Goal: Task Accomplishment & Management: Manage account settings

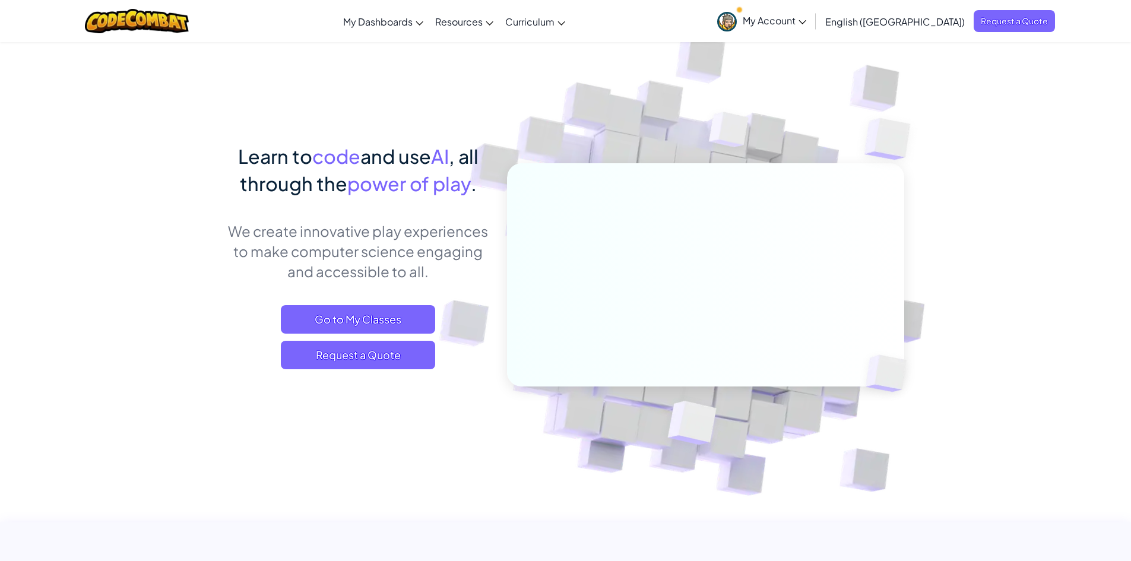
click at [807, 15] on span "My Account" at bounding box center [775, 20] width 64 height 12
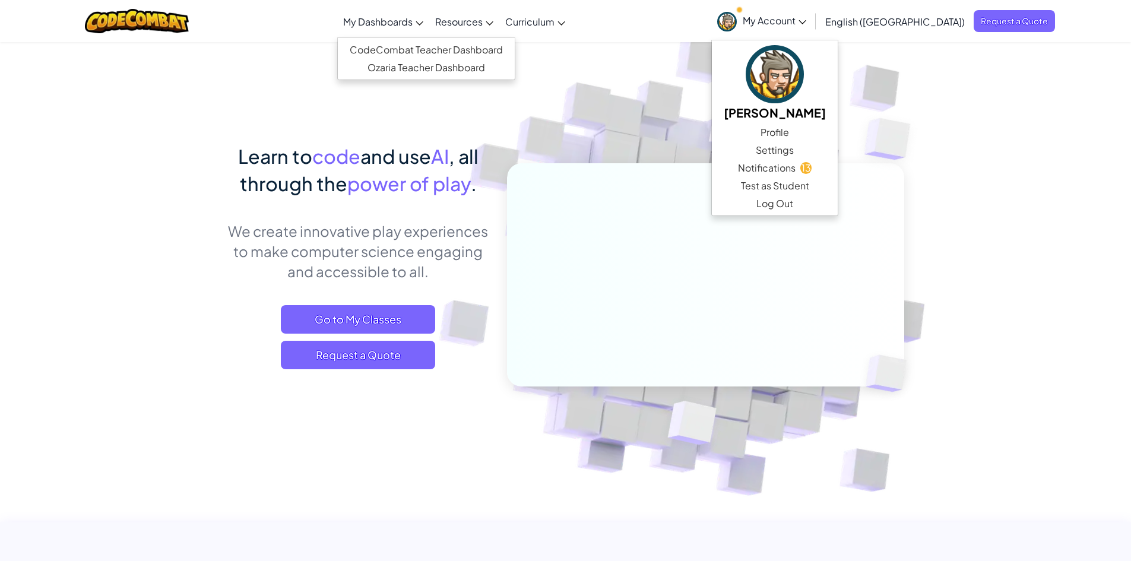
click at [413, 17] on span "My Dashboards" at bounding box center [377, 21] width 69 height 12
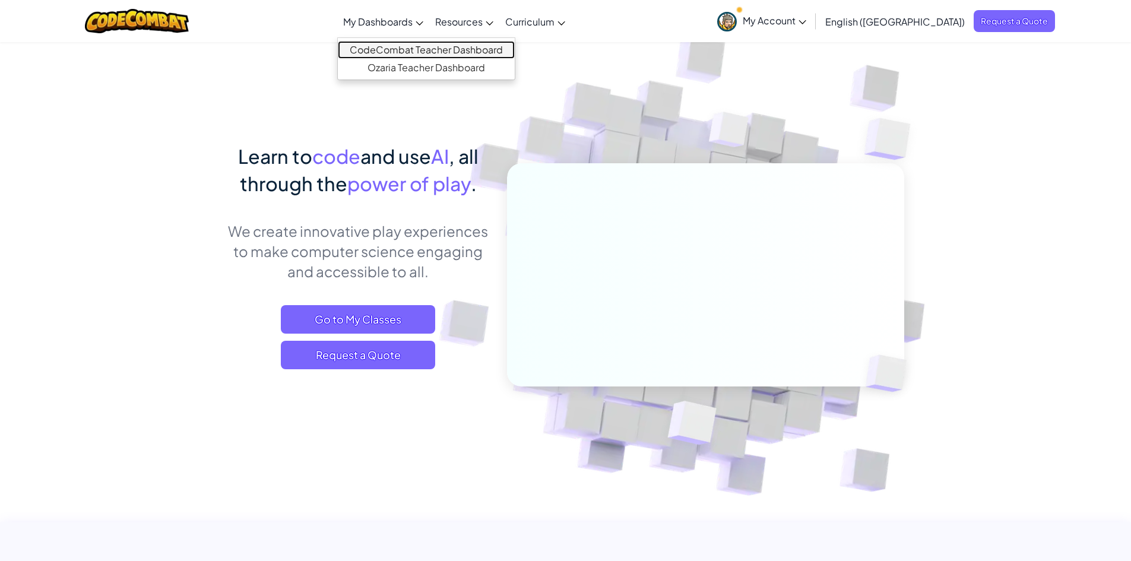
click at [456, 46] on link "CodeCombat Teacher Dashboard" at bounding box center [426, 50] width 177 height 18
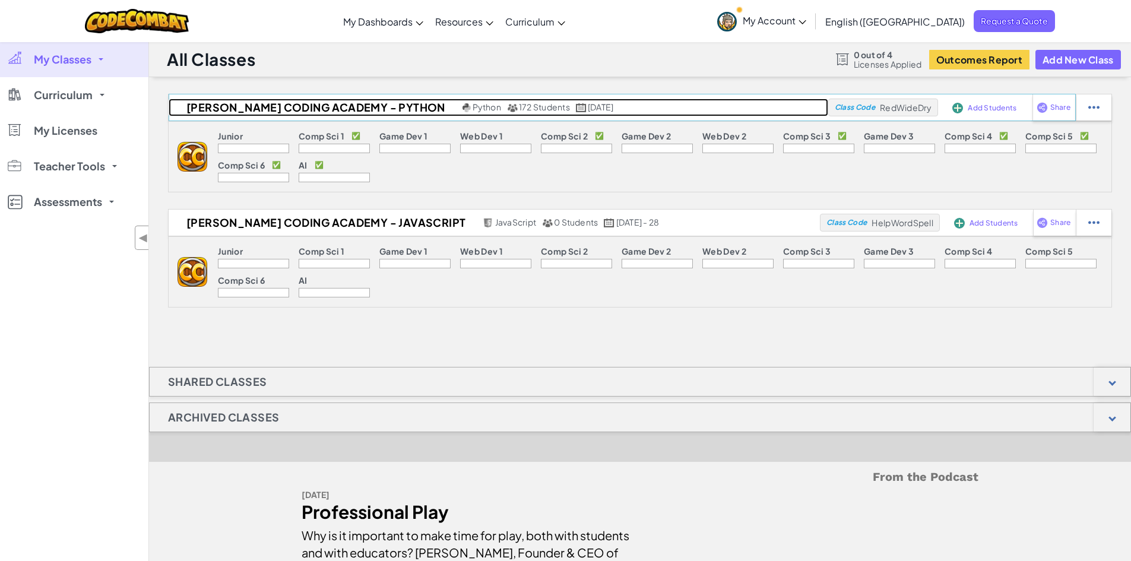
click at [315, 103] on h2 "[PERSON_NAME] Coding Academy - Python" at bounding box center [314, 108] width 291 height 18
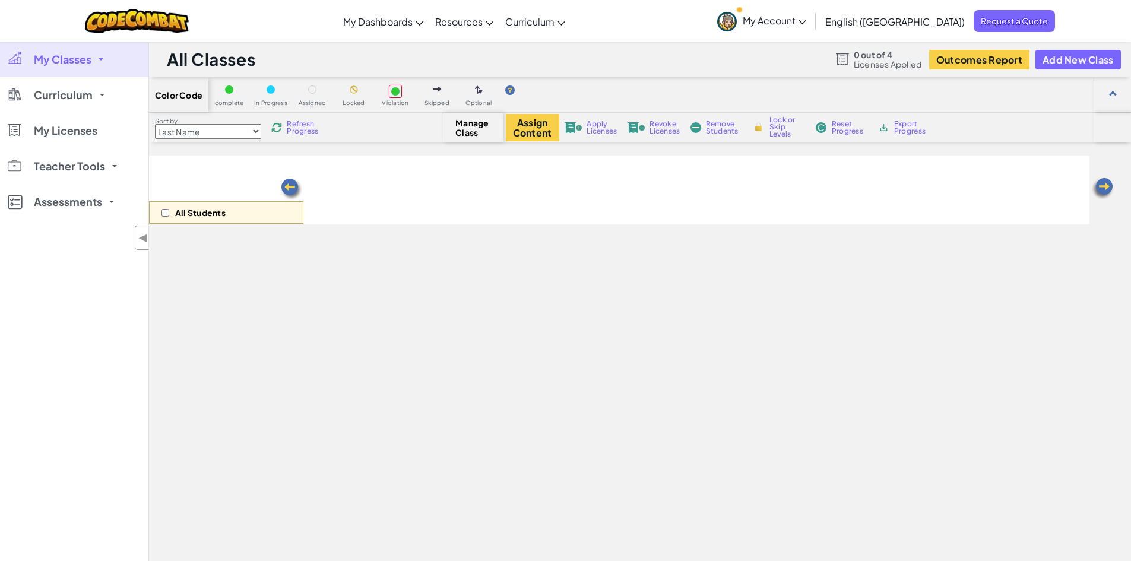
select select "5632661322961295f9428638"
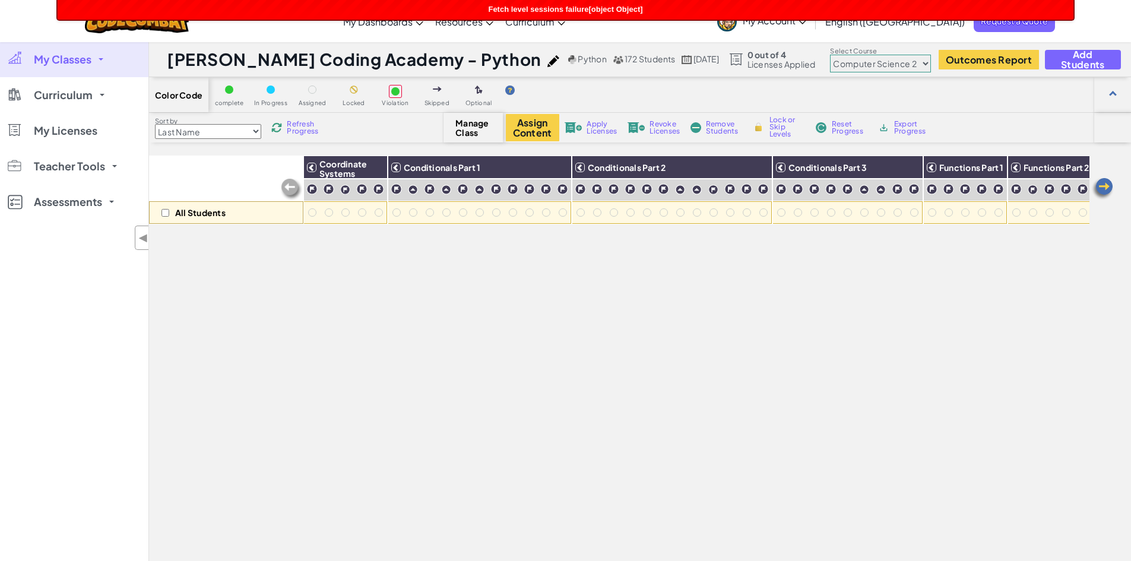
click at [637, 5] on span "Fetch level sessions failure[object Object]" at bounding box center [565, 9] width 154 height 9
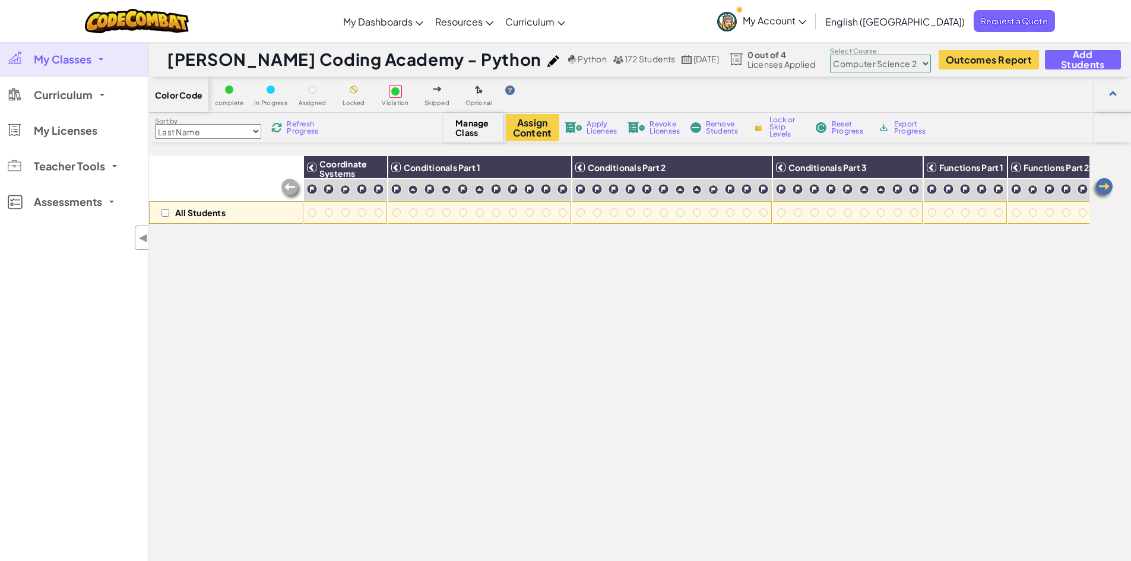
click at [807, 25] on span "My Account" at bounding box center [775, 20] width 64 height 12
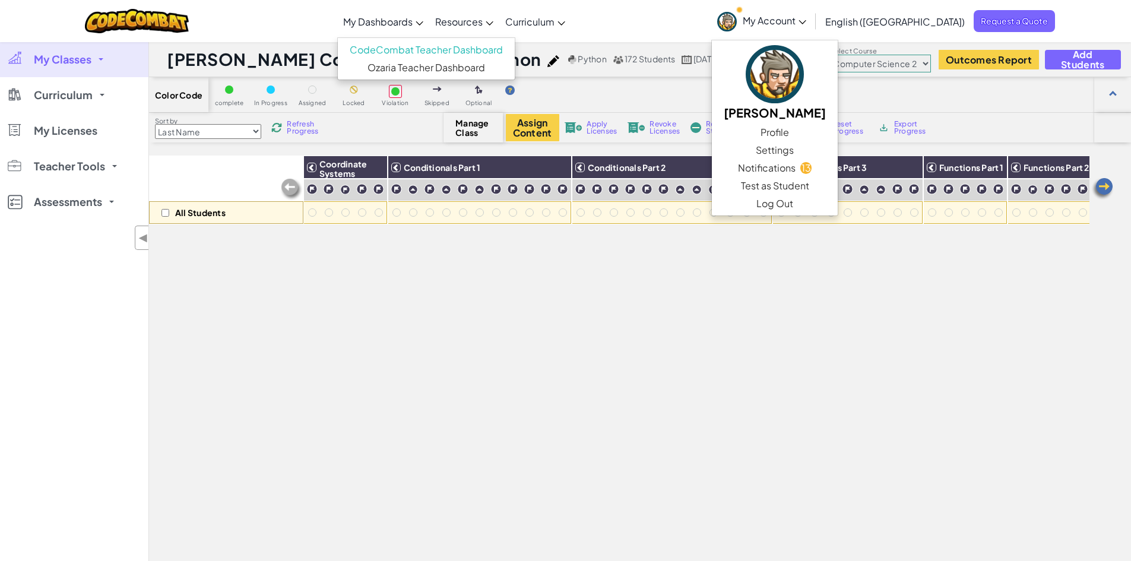
click at [413, 22] on span "My Dashboards" at bounding box center [377, 21] width 69 height 12
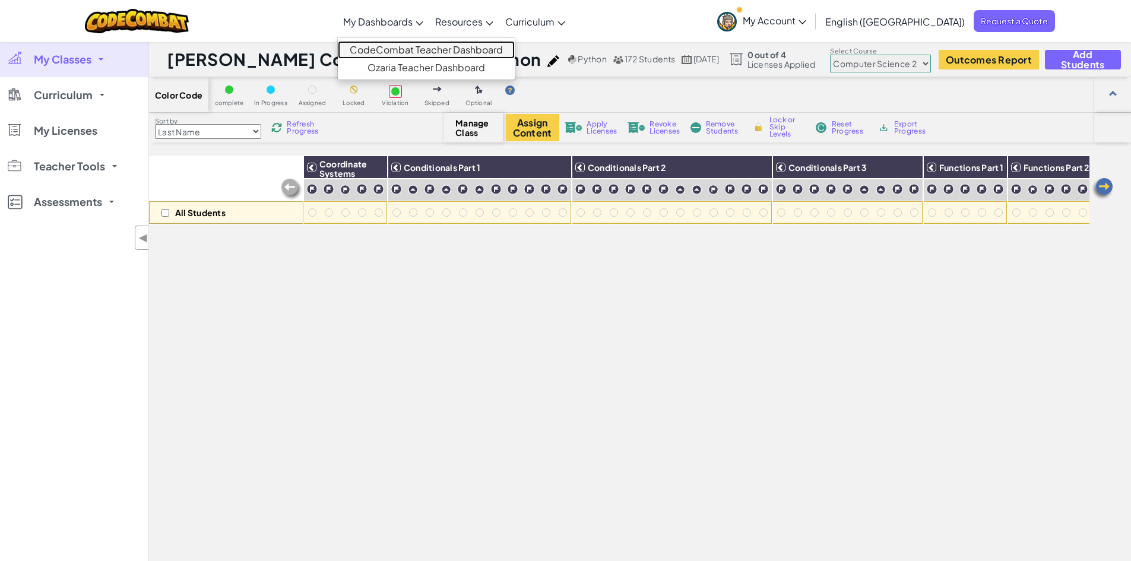
click at [448, 49] on link "CodeCombat Teacher Dashboard" at bounding box center [426, 50] width 177 height 18
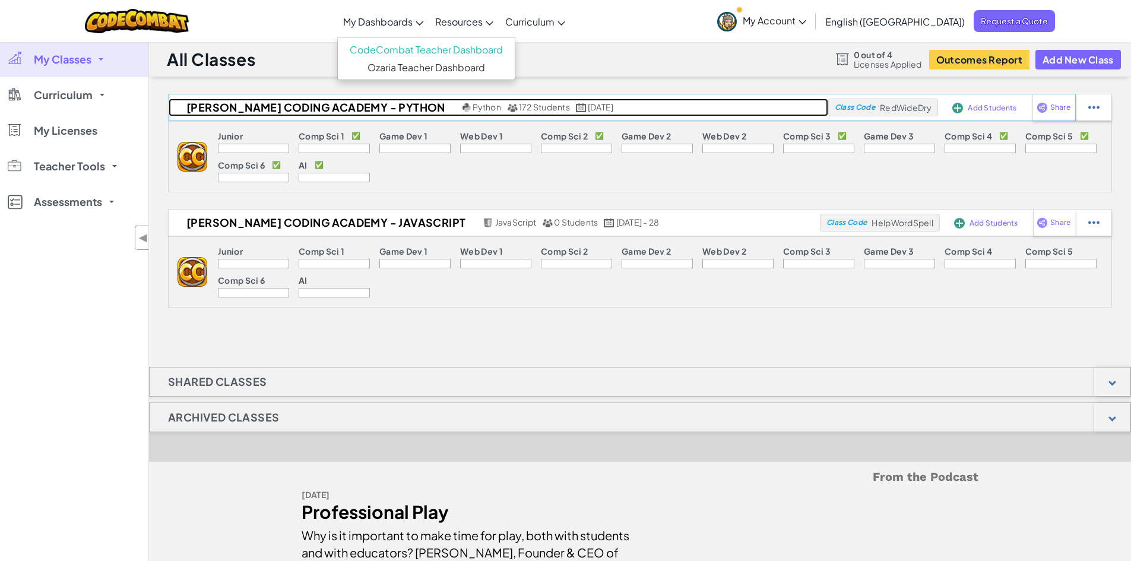
click at [380, 107] on h2 "[PERSON_NAME] Coding Academy - Python" at bounding box center [314, 108] width 291 height 18
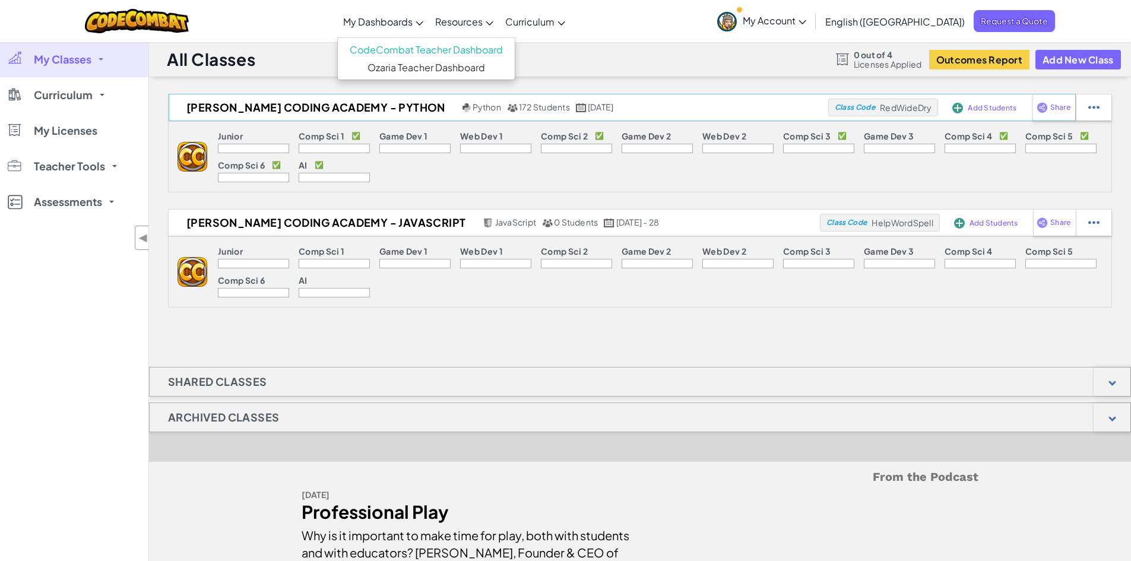
select select "5632661322961295f9428638"
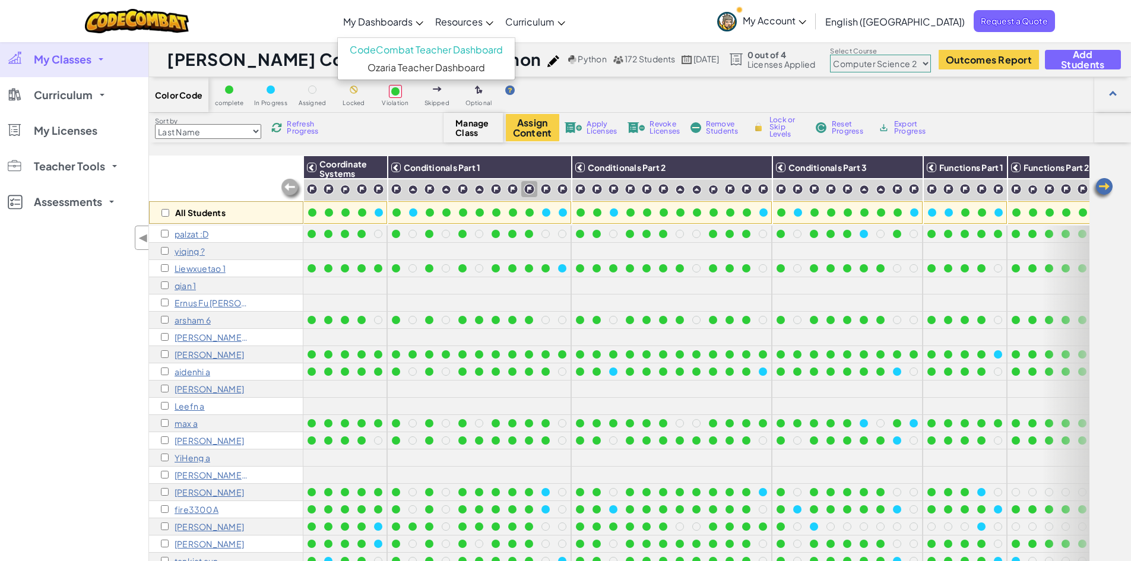
click at [720, 89] on div "Color Code complete In Progress Assigned Locked Violation Skipped Optional" at bounding box center [640, 95] width 982 height 36
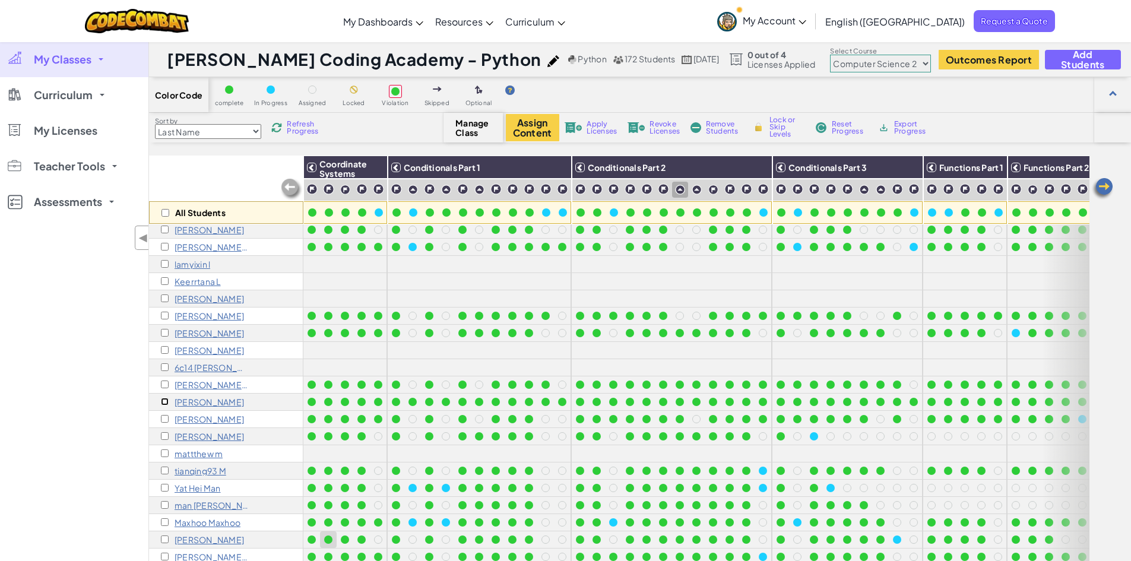
click at [167, 402] on input "checkbox" at bounding box center [165, 402] width 8 height 8
checkbox input "true"
click at [596, 131] on span "Apply Licenses" at bounding box center [602, 128] width 30 height 14
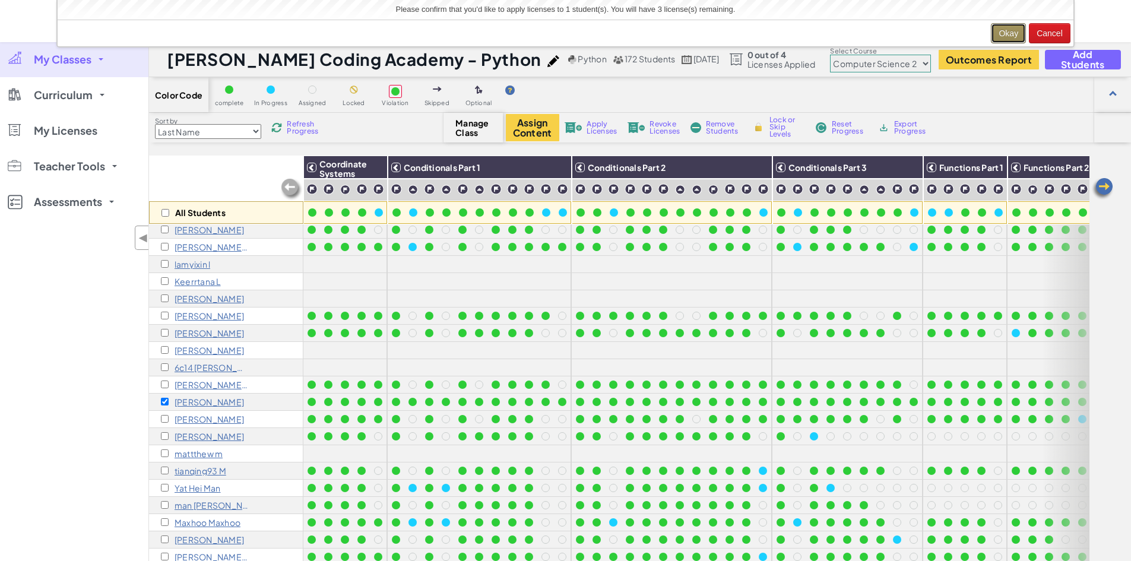
click at [1017, 30] on button "Okay" at bounding box center [1008, 33] width 35 height 20
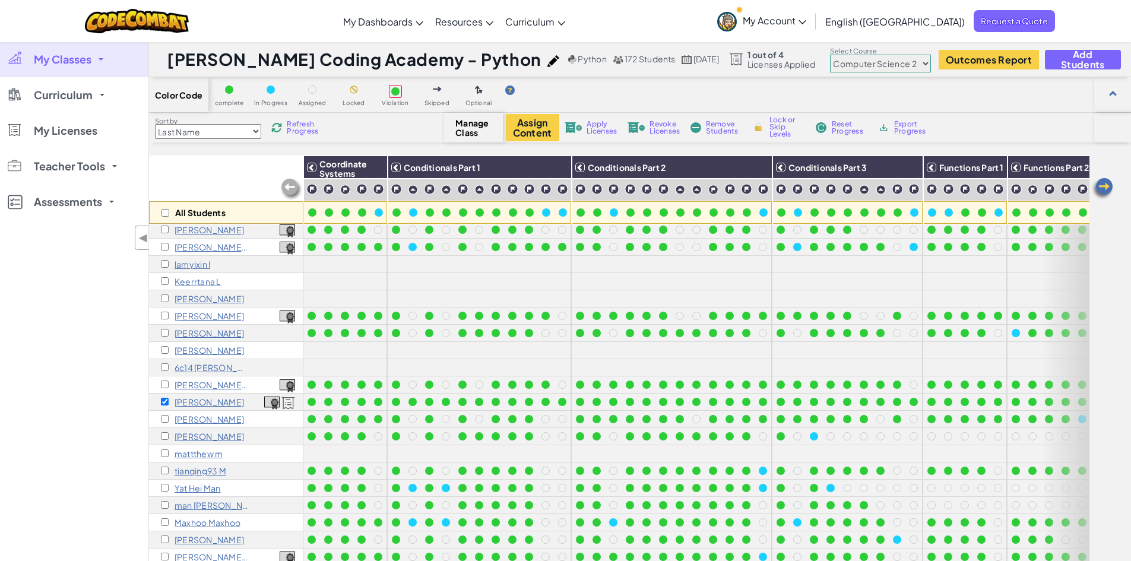
click at [907, 65] on select "Junior Introduction to Computer Science Game Development 1 Web Development 1 Co…" at bounding box center [880, 64] width 101 height 18
select select "56462f935afde0c6fd30fc8c"
click at [830, 55] on select "Junior Introduction to Computer Science Game Development 1 Web Development 1 Co…" at bounding box center [880, 64] width 101 height 18
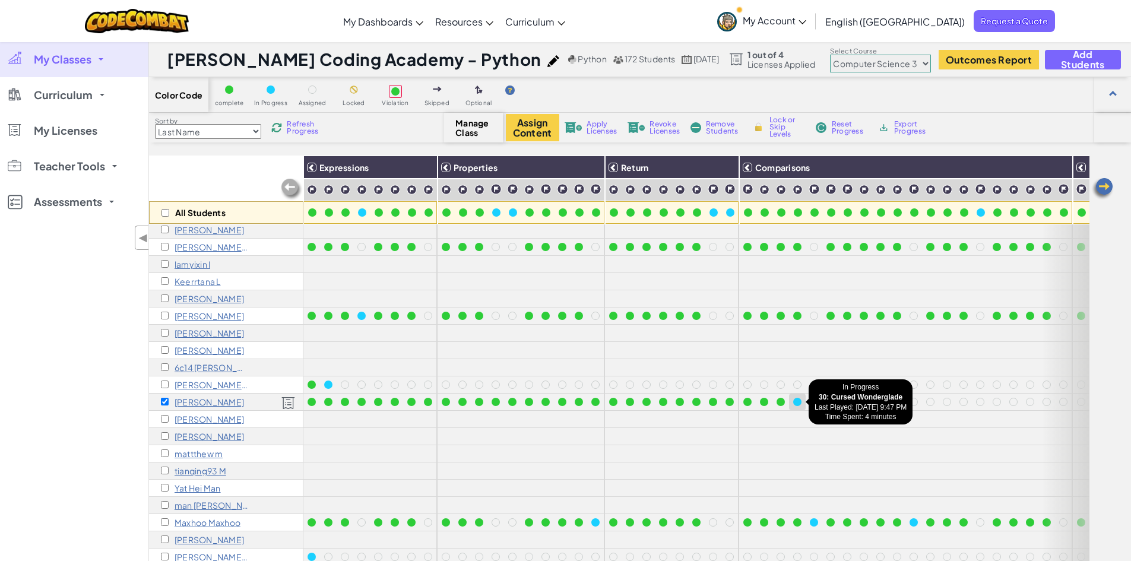
click at [797, 405] on div at bounding box center [797, 402] width 8 height 8
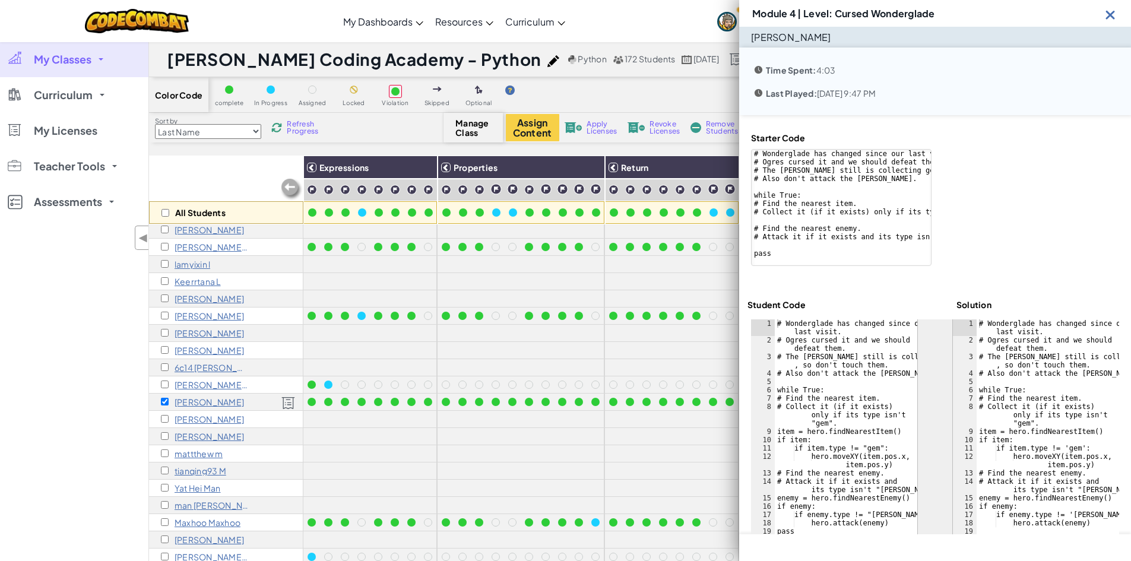
click at [799, 404] on div "# Wonderglade has changed since our last visit. # Ogres cursed it and we should…" at bounding box center [846, 444] width 143 height 249
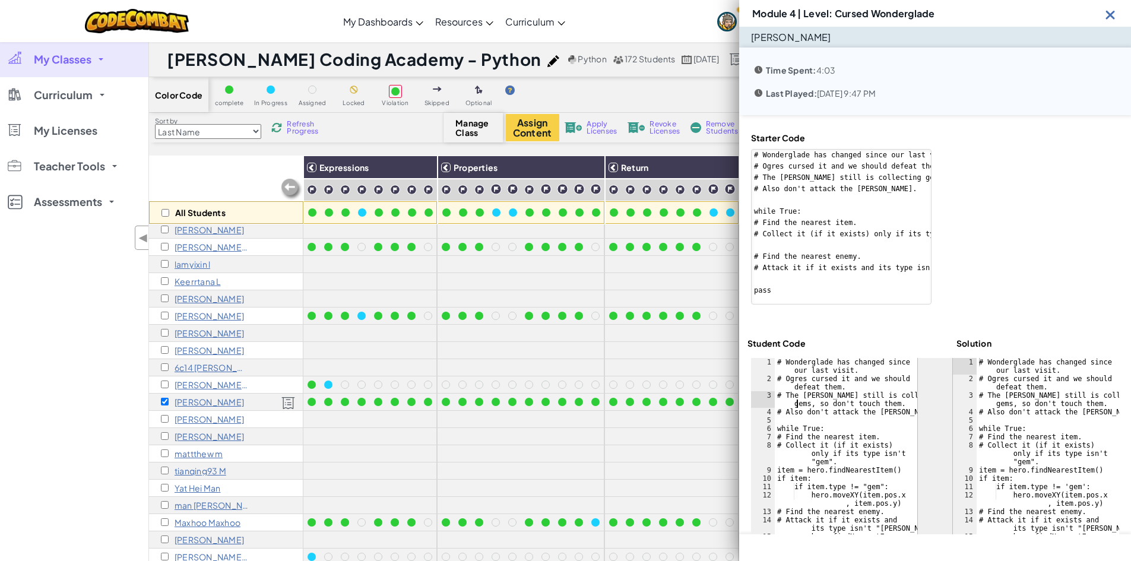
type textarea "# The [PERSON_NAME] still is collecting gems, so don't touch them."
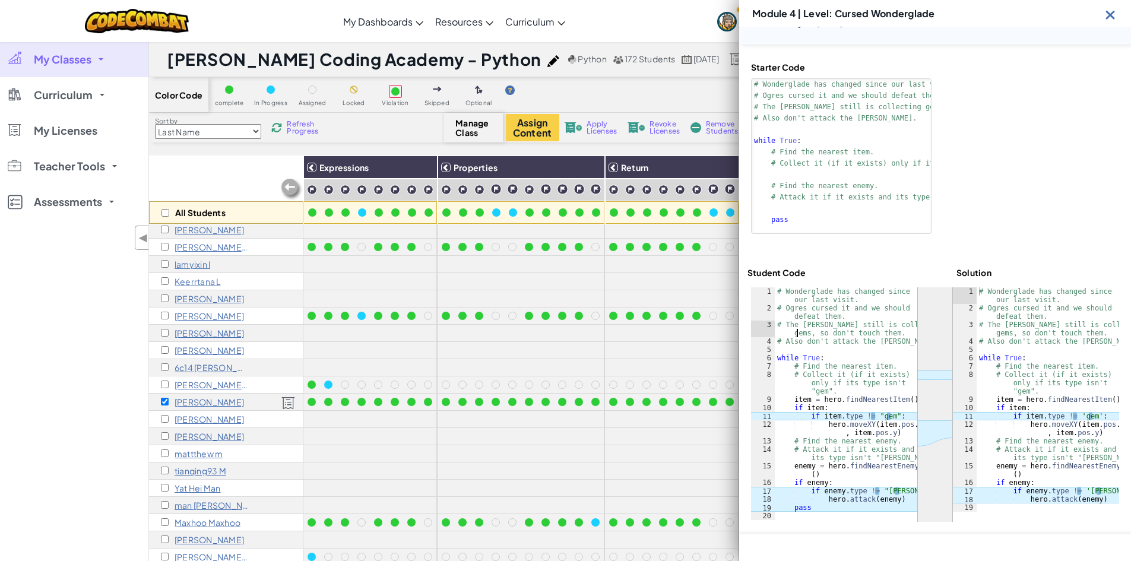
scroll to position [75, 0]
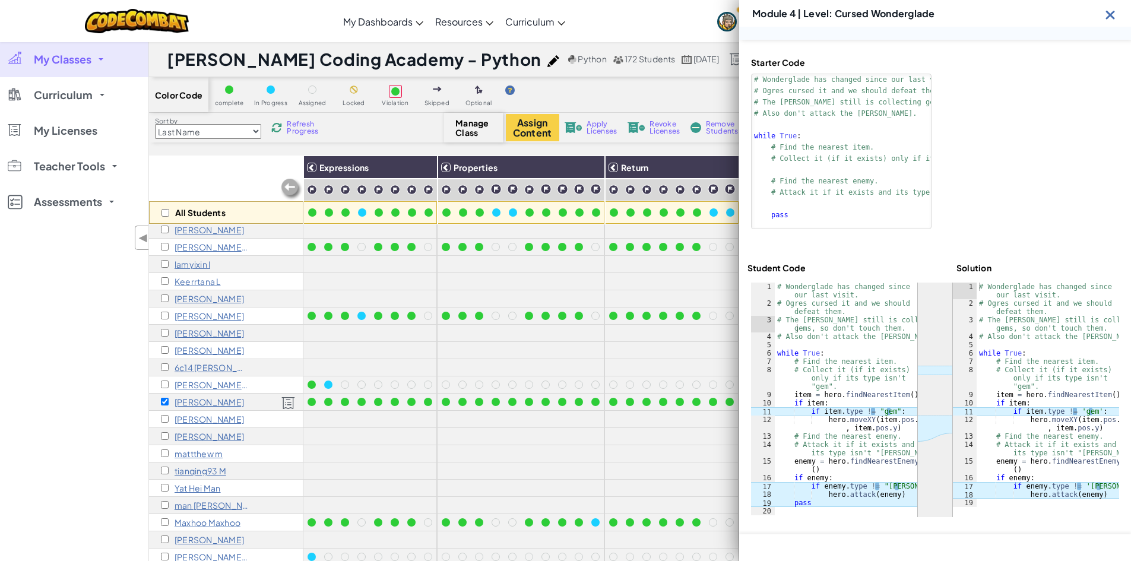
click at [1112, 13] on img at bounding box center [1110, 14] width 15 height 15
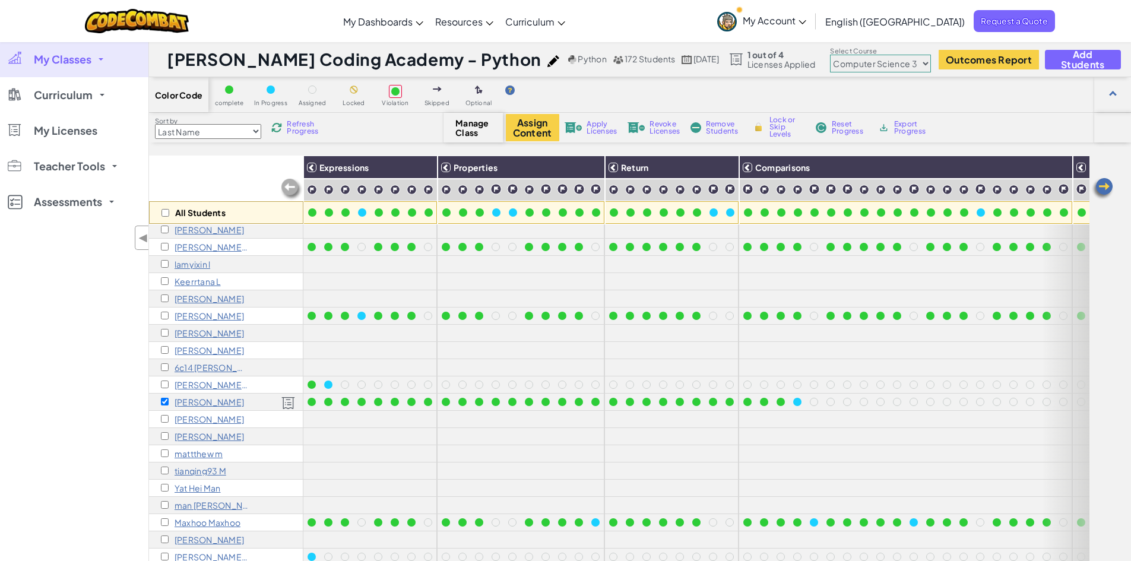
click at [666, 128] on span "Revoke Licenses" at bounding box center [665, 128] width 30 height 14
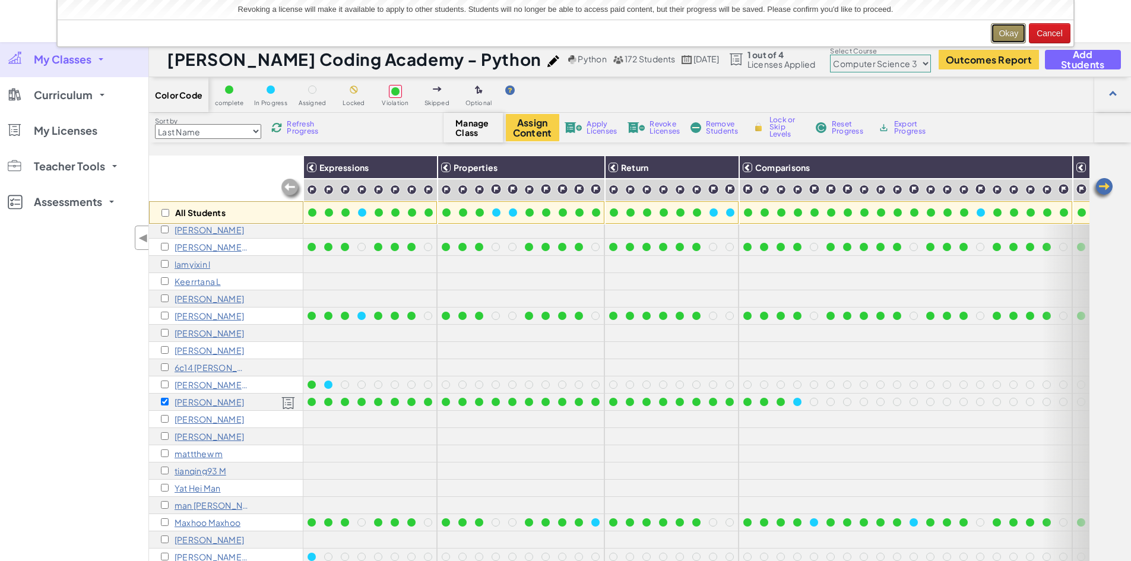
click at [1022, 32] on button "Okay" at bounding box center [1008, 33] width 35 height 20
